Goal: Task Accomplishment & Management: Manage account settings

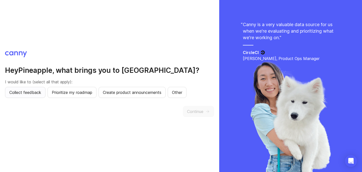
click at [32, 93] on span "Collect feedback" at bounding box center [25, 93] width 32 height 6
click at [59, 93] on span "Prioritize my roadmap" at bounding box center [72, 93] width 41 height 6
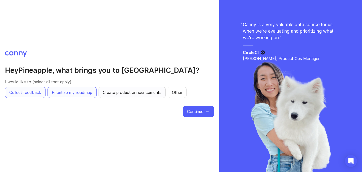
click at [136, 97] on button "Create product announcements" at bounding box center [132, 92] width 67 height 11
click at [195, 108] on button "Continue" at bounding box center [198, 111] width 31 height 11
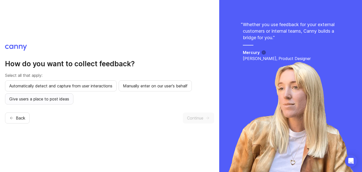
click at [63, 101] on span "Give users a place to post ideas" at bounding box center [39, 99] width 60 height 6
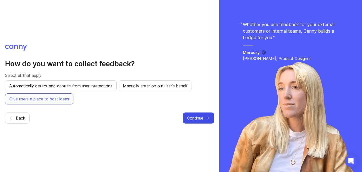
click at [191, 116] on span "Continue" at bounding box center [195, 118] width 16 height 6
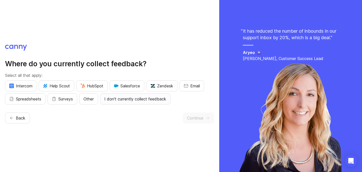
click at [164, 100] on span "I don't currently collect feedback" at bounding box center [135, 99] width 62 height 6
click at [200, 118] on span "Continue" at bounding box center [195, 118] width 16 height 6
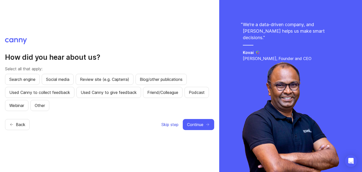
click at [164, 126] on span "Skip step" at bounding box center [170, 125] width 17 height 6
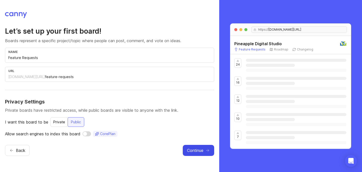
click at [190, 145] on button "Continue" at bounding box center [198, 150] width 31 height 11
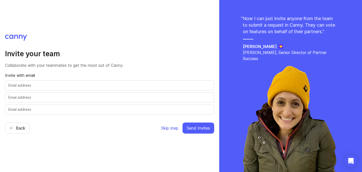
click at [167, 131] on button "Skip step" at bounding box center [170, 128] width 18 height 11
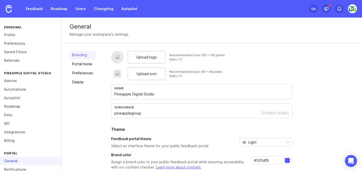
click at [353, 9] on img at bounding box center [352, 8] width 9 height 9
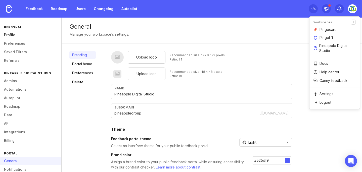
click at [11, 32] on link "Profile" at bounding box center [30, 35] width 61 height 9
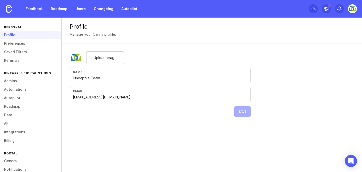
click at [94, 98] on input "[EMAIL_ADDRESS][DOMAIN_NAME]" at bounding box center [160, 98] width 175 height 6
click at [80, 97] on input "[EMAIL_ADDRESS][DOMAIN_NAME]" at bounding box center [160, 98] width 175 height 6
click at [103, 61] on div "Upload image" at bounding box center [105, 58] width 38 height 13
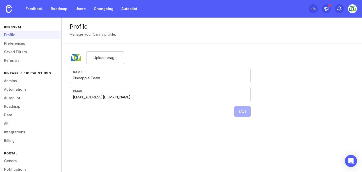
click at [75, 57] on img at bounding box center [76, 58] width 13 height 13
click at [77, 59] on img at bounding box center [76, 58] width 13 height 13
click at [23, 42] on link "Preferences" at bounding box center [30, 43] width 61 height 9
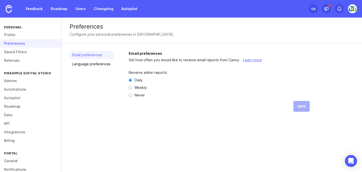
click at [130, 95] on input "Never" at bounding box center [130, 95] width 3 height 3
radio input "true"
click at [129, 89] on input "Weekly" at bounding box center [130, 87] width 3 height 3
radio input "true"
click at [304, 104] on button "Save" at bounding box center [302, 106] width 16 height 11
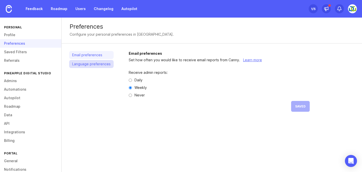
click at [99, 67] on link "Language preferences" at bounding box center [91, 64] width 45 height 8
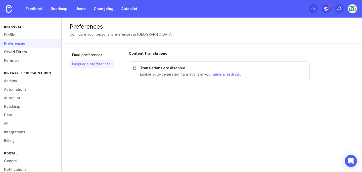
click at [27, 49] on link "Saved Filters" at bounding box center [30, 52] width 61 height 9
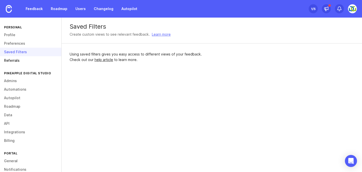
click at [21, 58] on link "Referrals" at bounding box center [30, 60] width 61 height 9
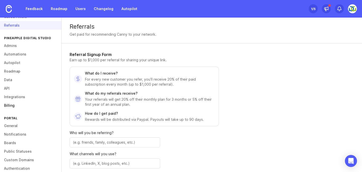
scroll to position [43, 0]
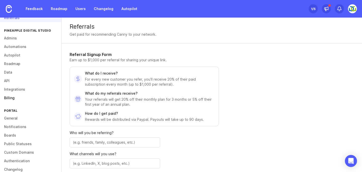
click at [8, 96] on link "Billing" at bounding box center [30, 98] width 61 height 9
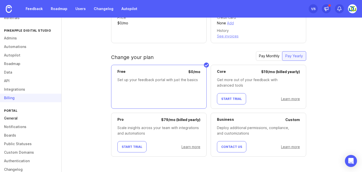
scroll to position [51, 0]
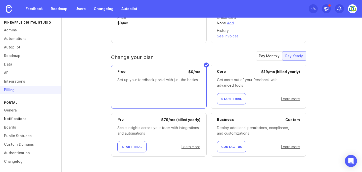
click at [15, 118] on link "Notifications" at bounding box center [30, 119] width 61 height 9
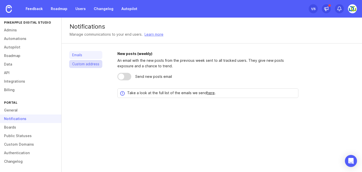
click at [88, 66] on link "Custom address" at bounding box center [85, 64] width 33 height 8
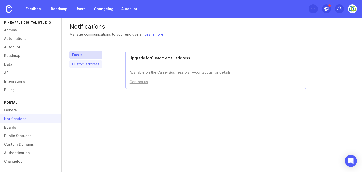
click at [83, 56] on link "Emails" at bounding box center [85, 55] width 33 height 8
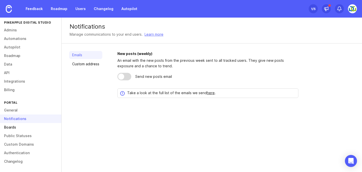
click at [17, 128] on link "Boards" at bounding box center [30, 127] width 61 height 9
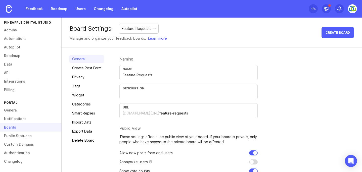
click at [17, 128] on div "Boards" at bounding box center [30, 127] width 61 height 9
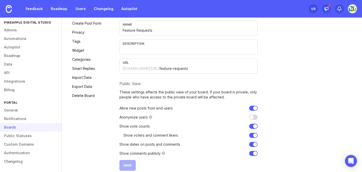
scroll to position [51, 0]
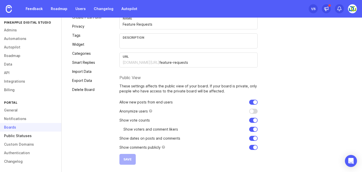
click at [29, 136] on link "Public Statuses" at bounding box center [30, 136] width 61 height 9
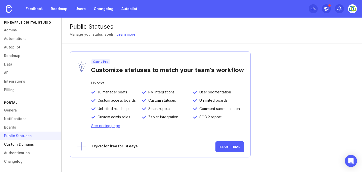
click at [19, 145] on link "Custom Domains" at bounding box center [30, 144] width 61 height 9
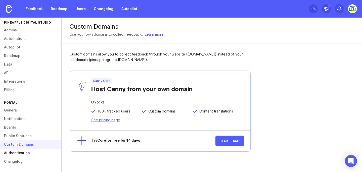
click at [19, 154] on link "Authentication" at bounding box center [30, 153] width 61 height 9
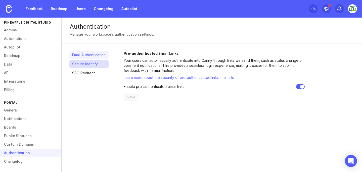
click at [90, 67] on link "Secure Identify" at bounding box center [88, 64] width 39 height 8
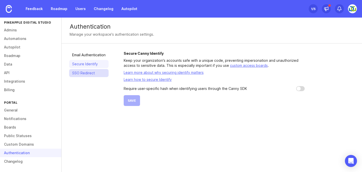
click at [91, 73] on link "SSO Redirect" at bounding box center [88, 73] width 39 height 8
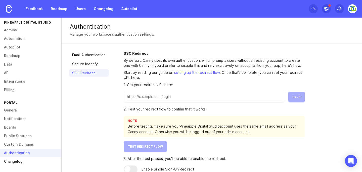
click at [23, 163] on link "Changelog" at bounding box center [30, 161] width 61 height 9
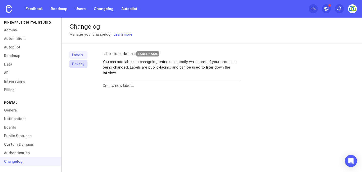
click at [77, 62] on link "Privacy" at bounding box center [78, 64] width 18 height 8
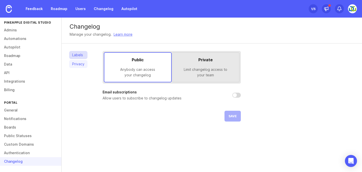
click at [80, 57] on link "Labels" at bounding box center [78, 55] width 18 height 8
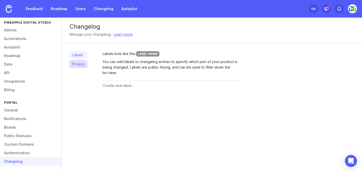
click at [81, 64] on link "Privacy" at bounding box center [78, 64] width 18 height 8
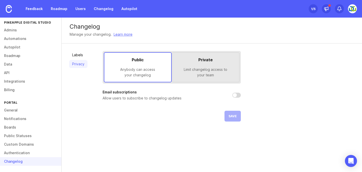
click at [88, 57] on div "Labels Privacy Public Anybody can access your changelog Private Limit changelog…" at bounding box center [212, 87] width 301 height 86
click at [186, 67] on div "Limit changelog access to your team" at bounding box center [205, 72] width 59 height 11
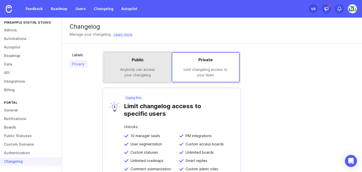
click at [156, 70] on div "Anybody can access your changelog" at bounding box center [137, 72] width 59 height 11
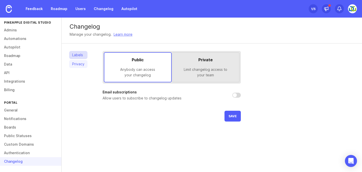
click at [81, 56] on link "Labels" at bounding box center [78, 55] width 18 height 8
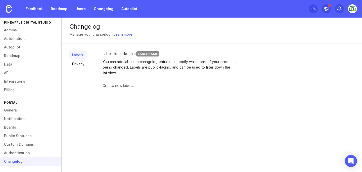
click at [131, 89] on div at bounding box center [172, 86] width 138 height 10
type input "huhu"
click at [231, 84] on button "Create" at bounding box center [231, 86] width 20 height 9
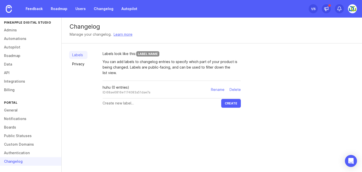
click at [174, 94] on div "huhu (0 entries) ID: 68ae6816e1174083a51dae7a Rename Delete" at bounding box center [172, 90] width 138 height 18
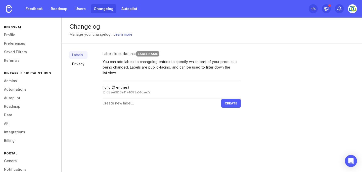
click at [110, 9] on link "Changelog" at bounding box center [104, 8] width 26 height 9
click at [236, 88] on div "Delete" at bounding box center [235, 90] width 11 height 6
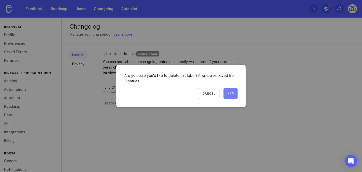
click at [235, 91] on button "Yes" at bounding box center [231, 93] width 14 height 11
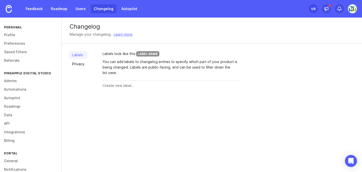
click at [103, 12] on link "Changelog" at bounding box center [104, 8] width 26 height 9
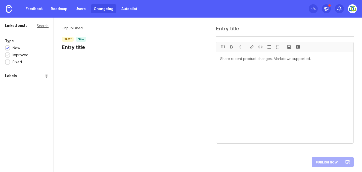
click at [19, 54] on div "Improved" at bounding box center [21, 55] width 16 height 6
click at [16, 62] on div "Fixed" at bounding box center [17, 62] width 9 height 6
click at [27, 10] on link "Feedback" at bounding box center [34, 8] width 23 height 9
click at [60, 11] on link "Roadmap" at bounding box center [59, 8] width 23 height 9
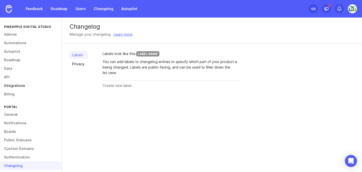
scroll to position [51, 0]
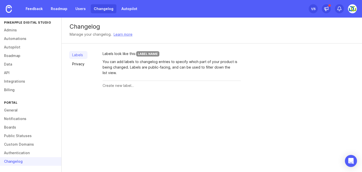
click at [97, 11] on link "Changelog" at bounding box center [104, 8] width 26 height 9
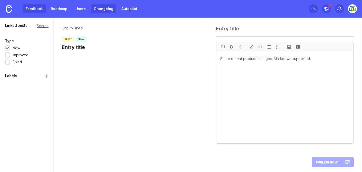
click at [28, 8] on link "Feedback" at bounding box center [34, 8] width 23 height 9
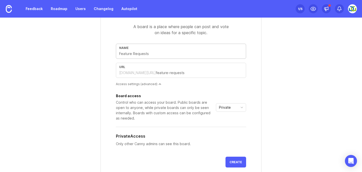
scroll to position [79, 0]
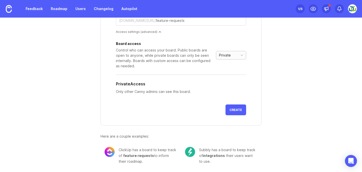
click at [228, 54] on span "Private" at bounding box center [225, 56] width 12 height 6
click at [231, 82] on span "Custom" at bounding box center [226, 82] width 13 height 6
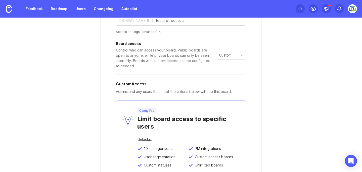
click at [229, 50] on div "Board access Control who can access your board. Public boards are open to anyon…" at bounding box center [181, 55] width 130 height 27
click at [228, 54] on span "Custom" at bounding box center [225, 56] width 13 height 6
click at [231, 71] on span "Public" at bounding box center [226, 74] width 12 height 6
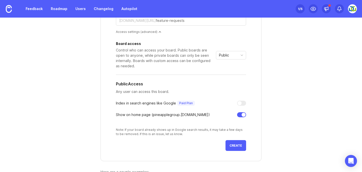
click at [236, 113] on div "Show on home page ( pineapplegroup .[DOMAIN_NAME])" at bounding box center [181, 115] width 130 height 6
click at [241, 114] on div at bounding box center [241, 114] width 9 height 5
click at [241, 114] on div at bounding box center [240, 115] width 4 height 4
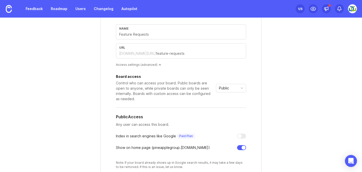
scroll to position [0, 0]
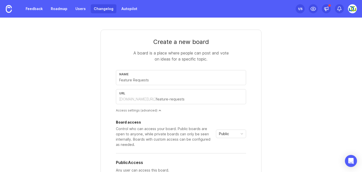
click at [97, 8] on link "Changelog" at bounding box center [104, 8] width 26 height 9
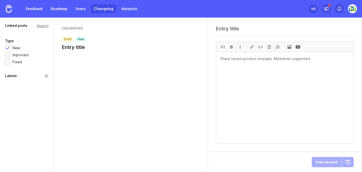
click at [81, 52] on div "Unpublished draft new Entry title" at bounding box center [131, 39] width 154 height 43
click at [85, 47] on h1 "Entry title" at bounding box center [74, 47] width 24 height 7
click at [251, 88] on textarea at bounding box center [284, 98] width 137 height 92
click at [251, 88] on textarea "To enrich screen reader interactions, please activate Accessibility in Grammarl…" at bounding box center [284, 98] width 137 height 92
type textarea "hi"
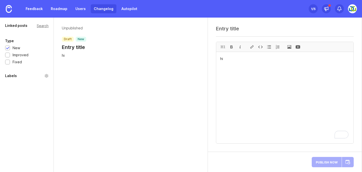
click at [74, 44] on div "Unpublished draft new Entry title" at bounding box center [74, 38] width 24 height 25
click at [75, 49] on h1 "Entry title" at bounding box center [74, 47] width 24 height 7
click at [222, 31] on textarea at bounding box center [285, 29] width 138 height 6
type textarea "Changelog Entry"
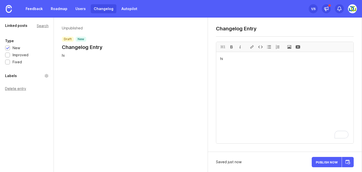
click at [90, 66] on div "Unpublished draft new Changelog Entry hi" at bounding box center [131, 42] width 154 height 49
click at [334, 162] on span "Publish Now" at bounding box center [327, 162] width 22 height 3
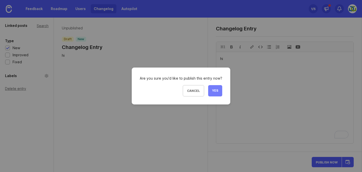
click at [214, 91] on span "Yes" at bounding box center [215, 91] width 6 height 4
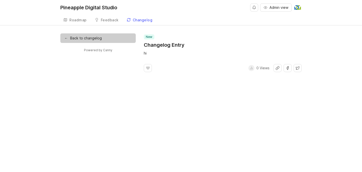
click at [96, 39] on link "← Back to changelog" at bounding box center [97, 38] width 75 height 10
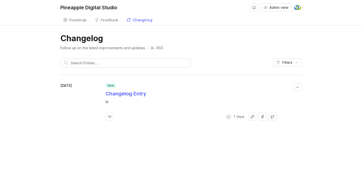
click at [130, 93] on h1 "Changelog Entry" at bounding box center [126, 93] width 41 height 7
click at [299, 87] on button "Collapse changelog entry" at bounding box center [298, 87] width 8 height 8
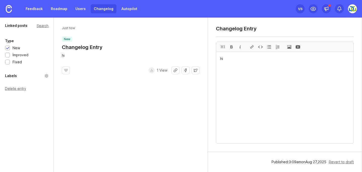
click at [20, 88] on div "Delete entry" at bounding box center [27, 89] width 44 height 4
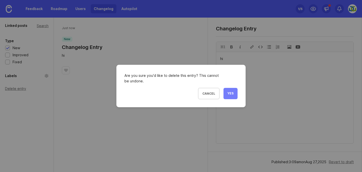
click at [232, 92] on span "Yes" at bounding box center [231, 94] width 6 height 4
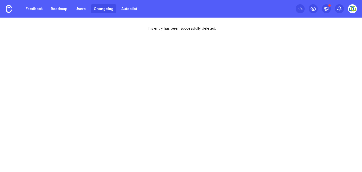
click at [102, 11] on link "Changelog" at bounding box center [104, 8] width 26 height 9
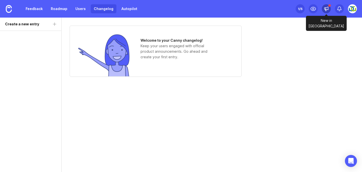
click at [325, 9] on icon at bounding box center [326, 8] width 5 height 5
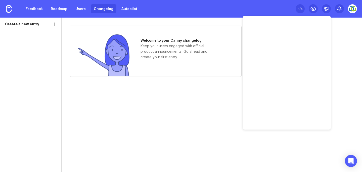
click at [351, 8] on img at bounding box center [352, 8] width 9 height 9
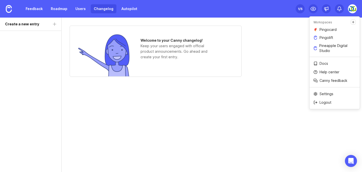
click at [264, 12] on div "Feedback Roadmap Users Changelog Autopilot Set up Canny 1 /5" at bounding box center [181, 9] width 362 height 18
